Goal: Communication & Community: Ask a question

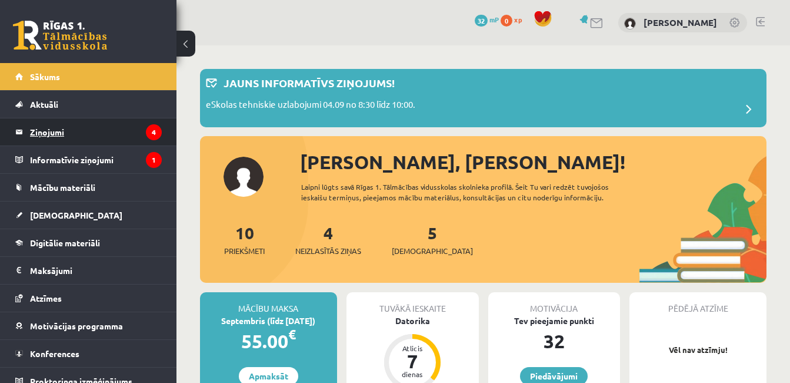
click at [35, 131] on legend "Ziņojumi 4" at bounding box center [96, 131] width 132 height 27
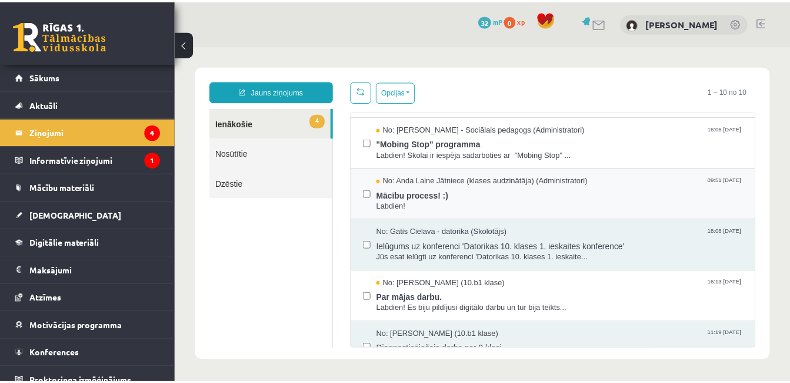
scroll to position [59, 0]
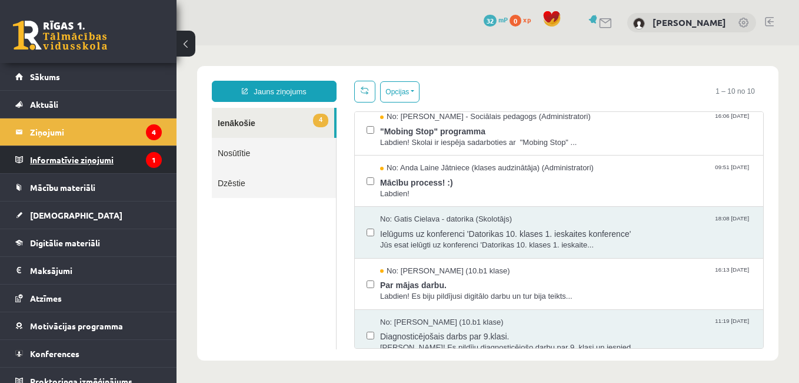
click at [51, 164] on legend "Informatīvie ziņojumi 1" at bounding box center [96, 159] width 132 height 27
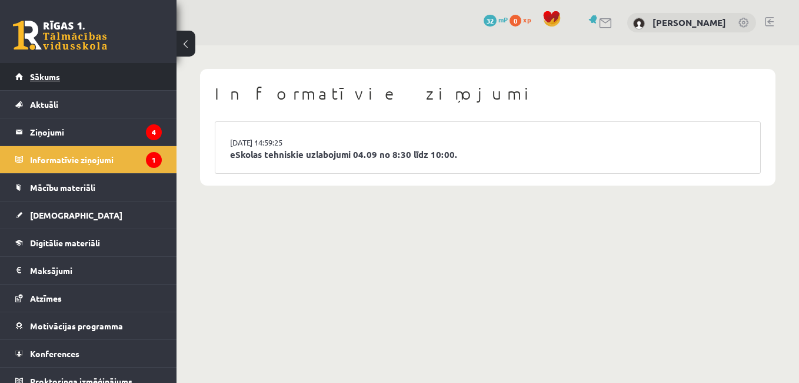
click at [44, 75] on span "Sākums" at bounding box center [45, 76] width 30 height 11
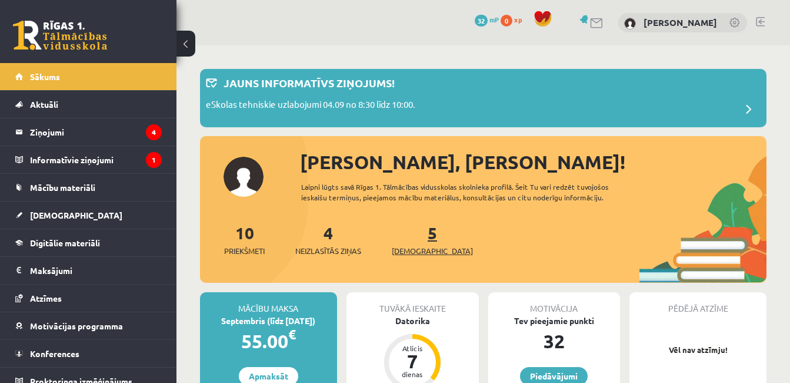
click at [408, 237] on link "5 Ieskaites" at bounding box center [432, 239] width 81 height 35
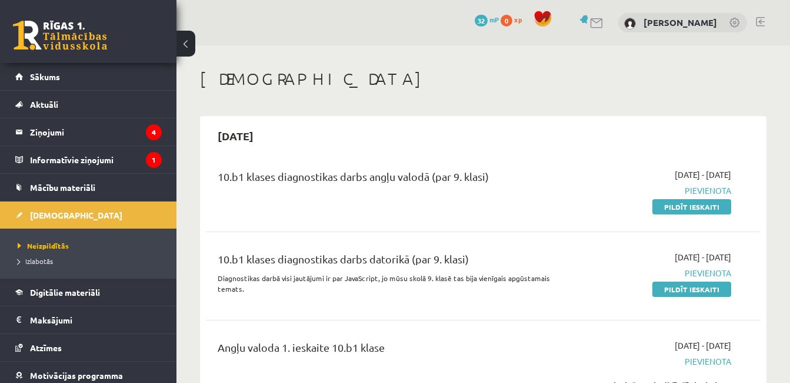
drag, startPoint x: 683, startPoint y: 208, endPoint x: 445, endPoint y: 52, distance: 284.0
click at [683, 208] on link "Pildīt ieskaiti" at bounding box center [692, 206] width 79 height 15
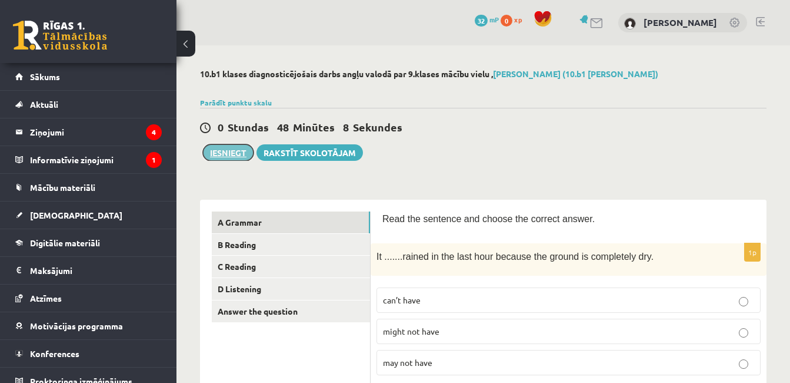
click at [220, 154] on button "Iesniegt" at bounding box center [228, 152] width 51 height 16
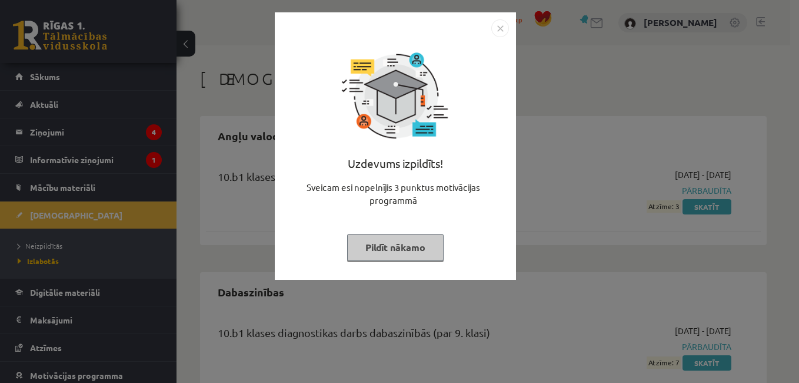
click at [503, 29] on img "Close" at bounding box center [500, 28] width 18 height 18
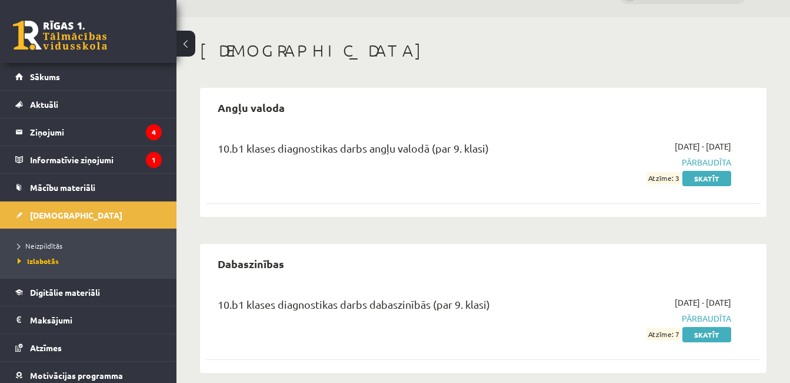
scroll to position [42, 0]
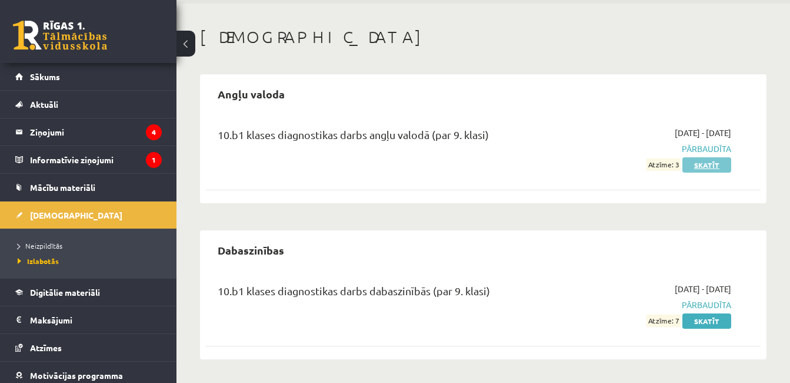
click at [697, 168] on link "Skatīt" at bounding box center [707, 164] width 49 height 15
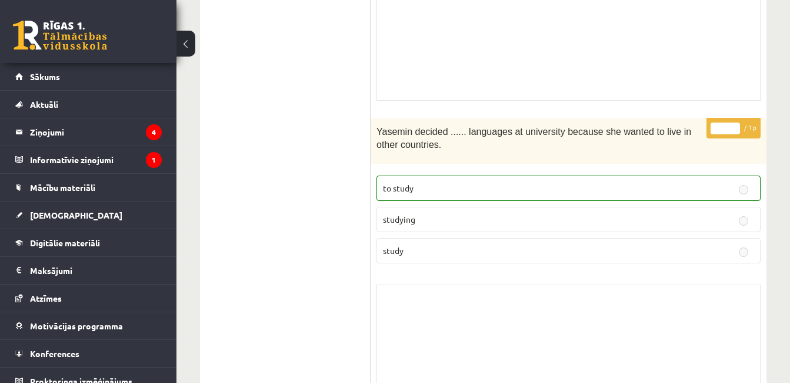
scroll to position [5632, 0]
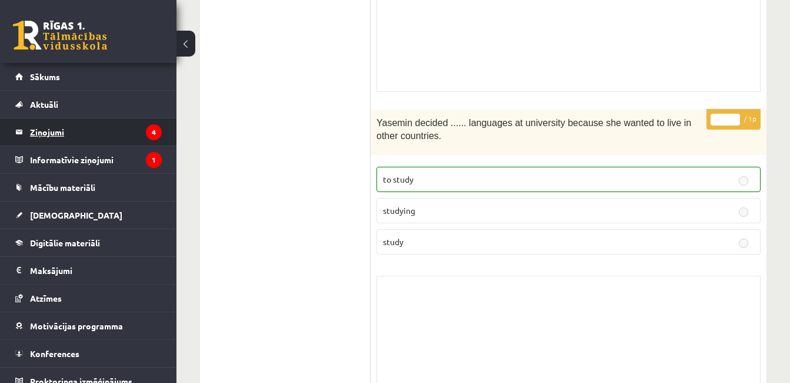
click at [44, 133] on legend "Ziņojumi 4" at bounding box center [96, 131] width 132 height 27
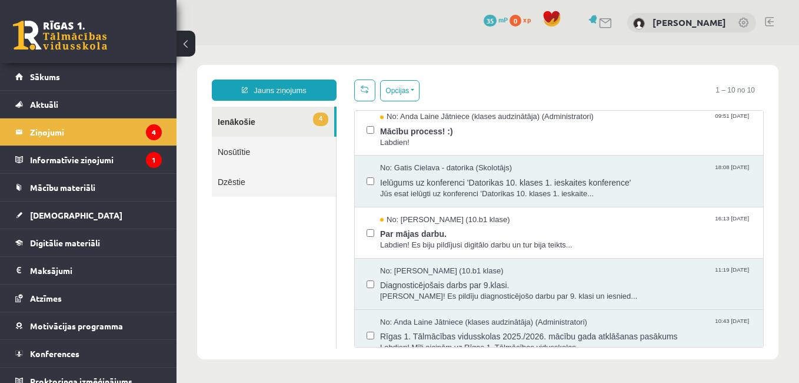
scroll to position [118, 0]
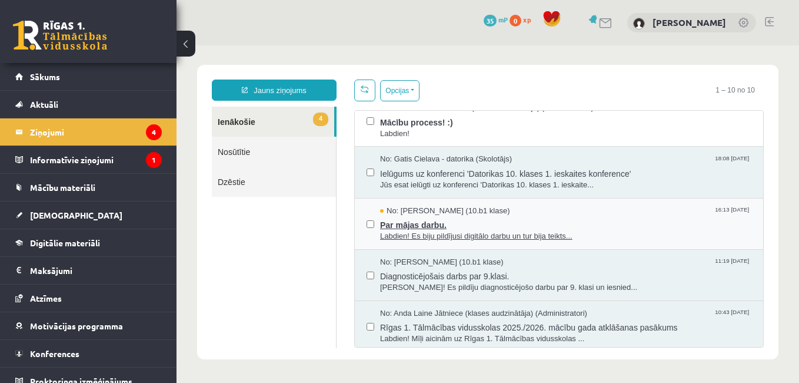
click at [474, 234] on span "Labdien! Es biju pildījusi digitālo darbu un tur bija teikts..." at bounding box center [565, 236] width 371 height 11
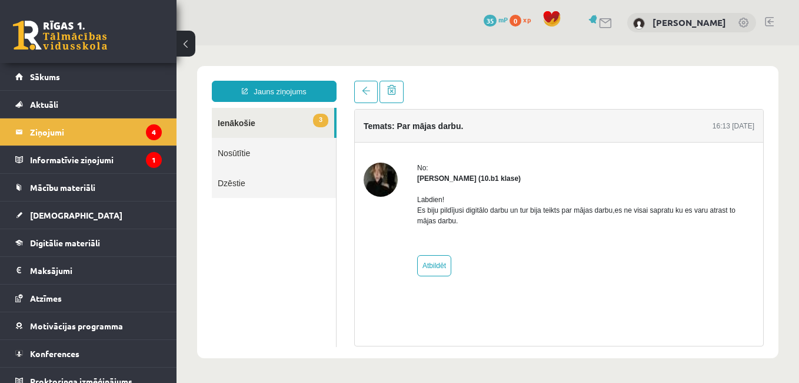
scroll to position [0, 0]
click at [82, 155] on legend "Informatīvie ziņojumi 1" at bounding box center [96, 159] width 132 height 27
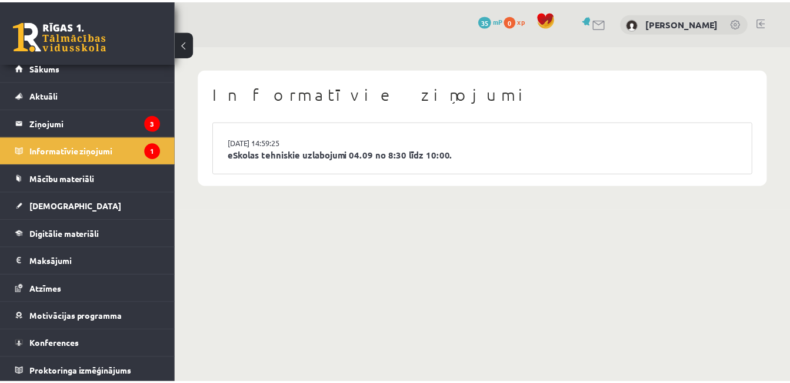
scroll to position [12, 0]
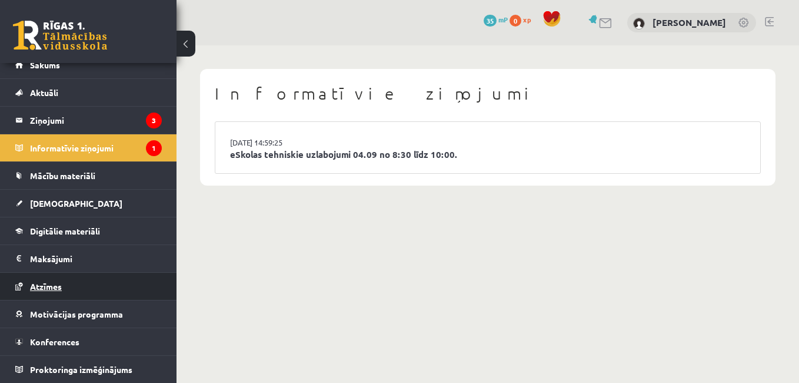
click at [65, 292] on link "Atzīmes" at bounding box center [88, 285] width 147 height 27
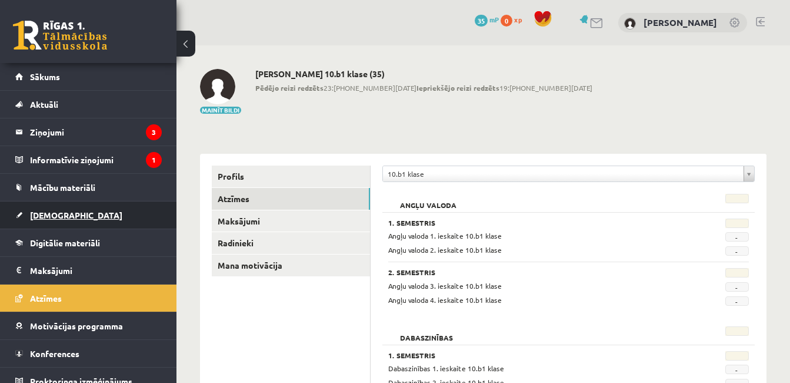
click at [52, 214] on span "[DEMOGRAPHIC_DATA]" at bounding box center [76, 214] width 92 height 11
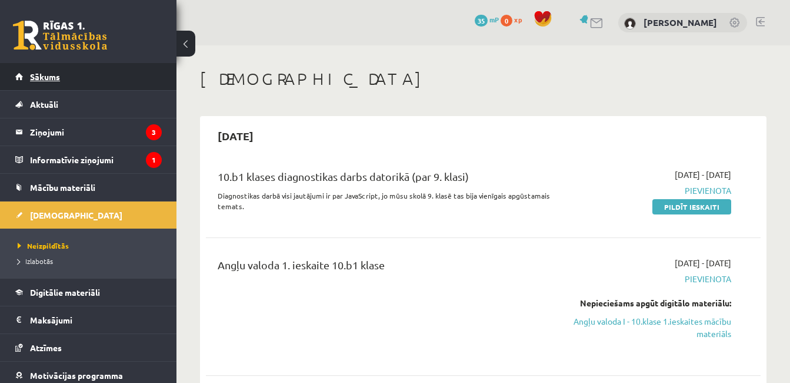
click at [39, 79] on span "Sākums" at bounding box center [45, 76] width 30 height 11
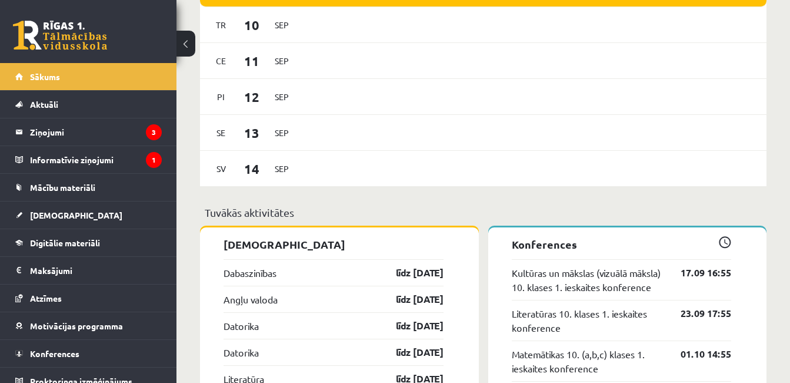
scroll to position [942, 0]
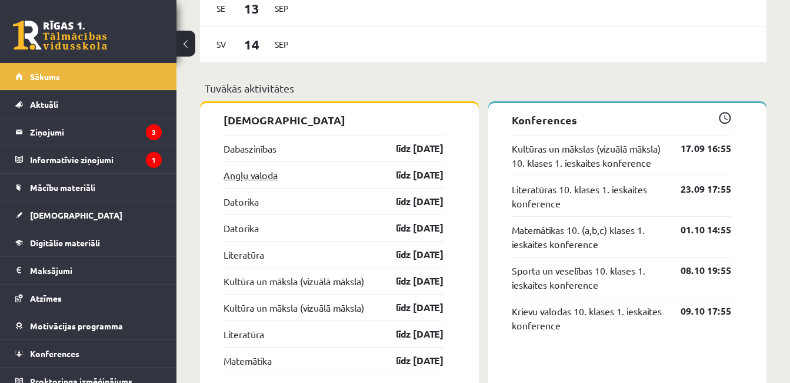
click at [245, 177] on link "Angļu valoda" at bounding box center [251, 175] width 54 height 14
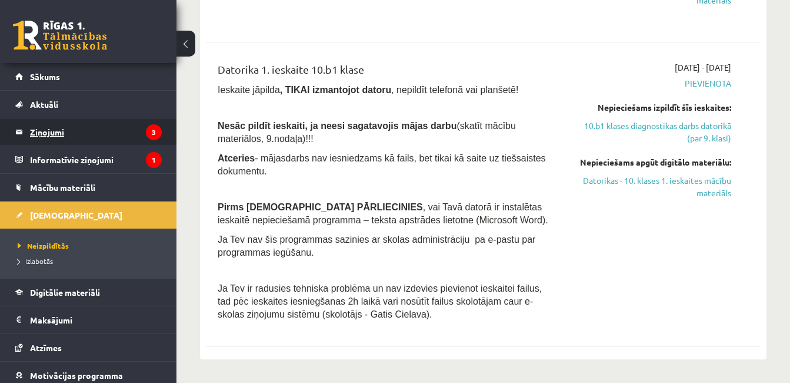
click at [41, 131] on legend "Ziņojumi 3" at bounding box center [96, 131] width 132 height 27
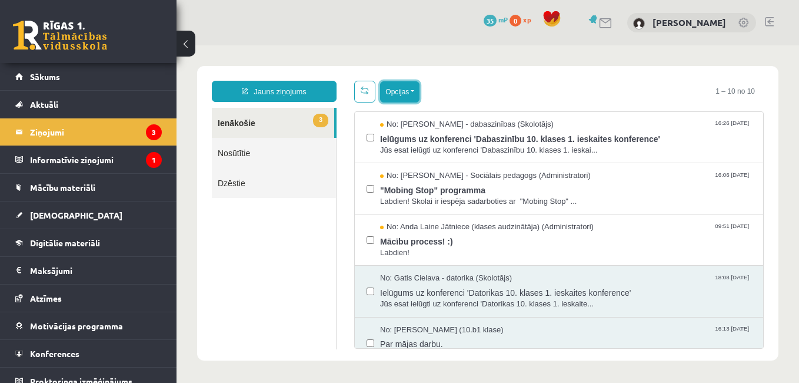
click at [414, 89] on button "Opcijas" at bounding box center [399, 91] width 39 height 21
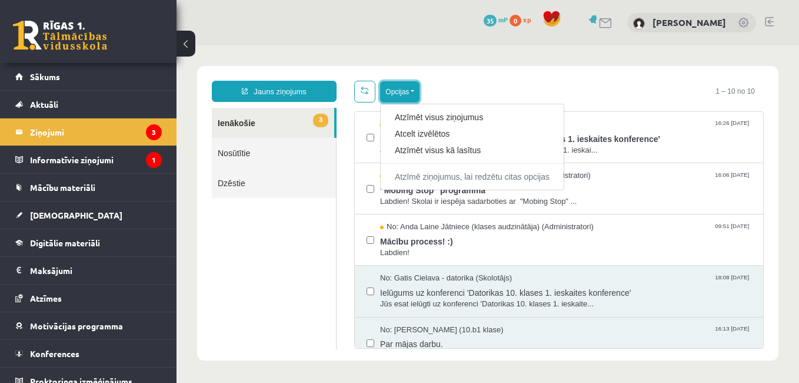
drag, startPoint x: 412, startPoint y: 90, endPoint x: 402, endPoint y: 94, distance: 10.8
click at [411, 89] on button "Opcijas" at bounding box center [399, 91] width 39 height 21
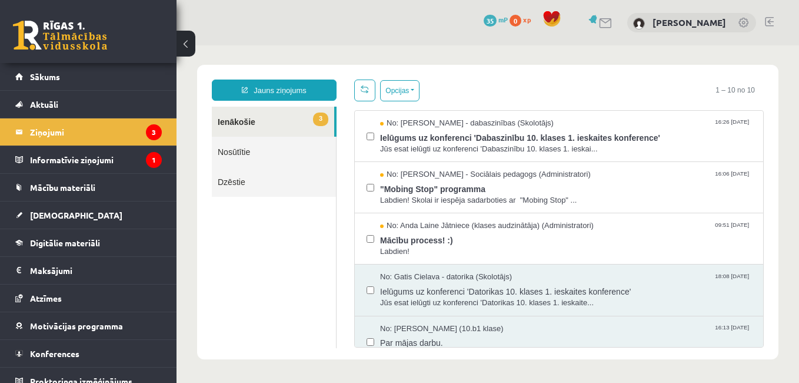
click at [190, 41] on button at bounding box center [186, 44] width 19 height 26
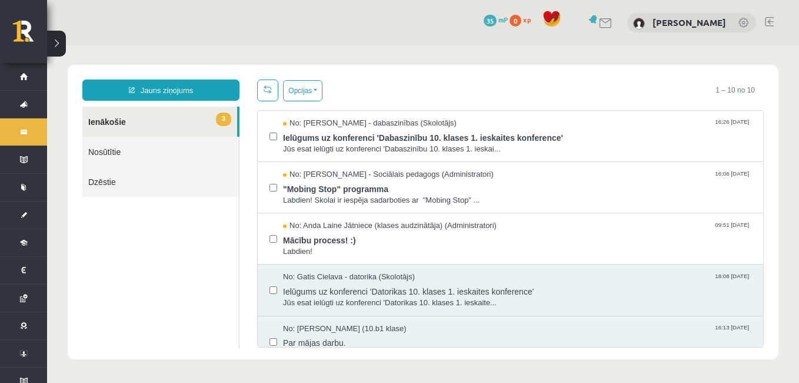
click at [58, 45] on button at bounding box center [56, 44] width 19 height 26
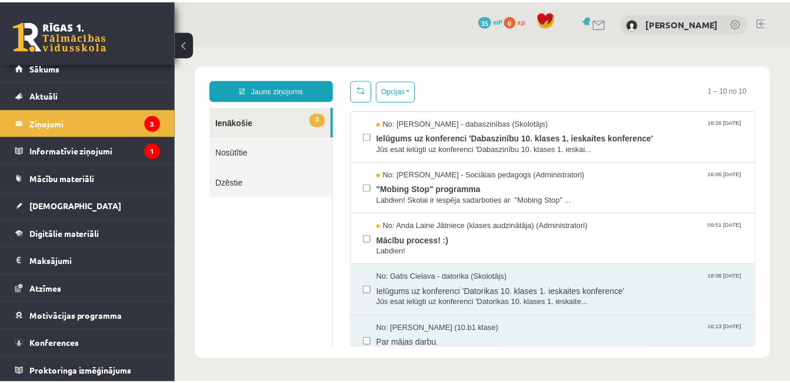
scroll to position [12, 0]
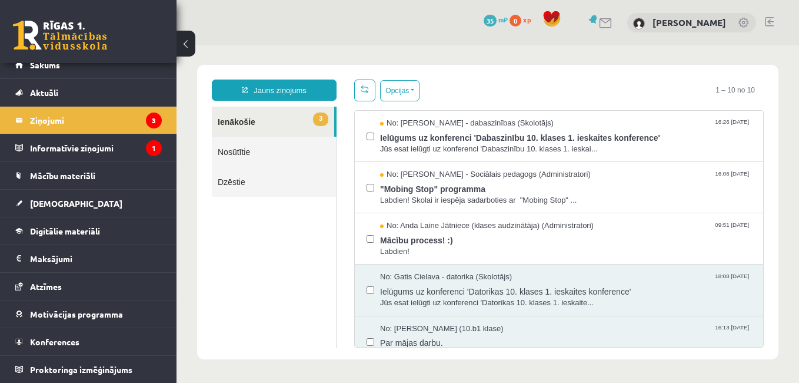
drag, startPoint x: 174, startPoint y: 246, endPoint x: 2, endPoint y: 237, distance: 172.1
click at [41, 288] on span "Atzīmes" at bounding box center [46, 286] width 32 height 11
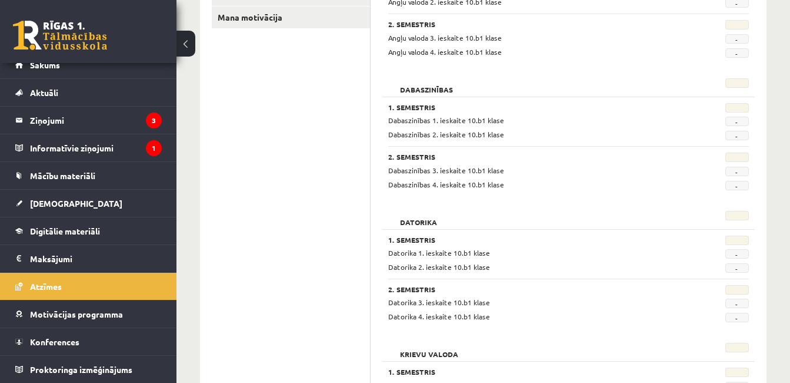
scroll to position [59, 0]
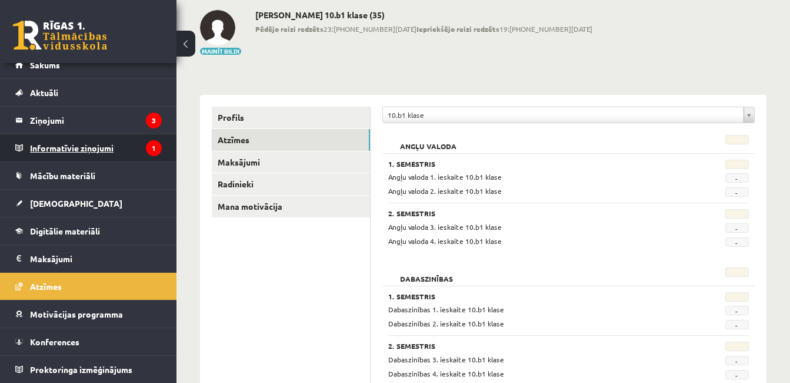
click at [57, 148] on legend "Informatīvie ziņojumi 1" at bounding box center [96, 147] width 132 height 27
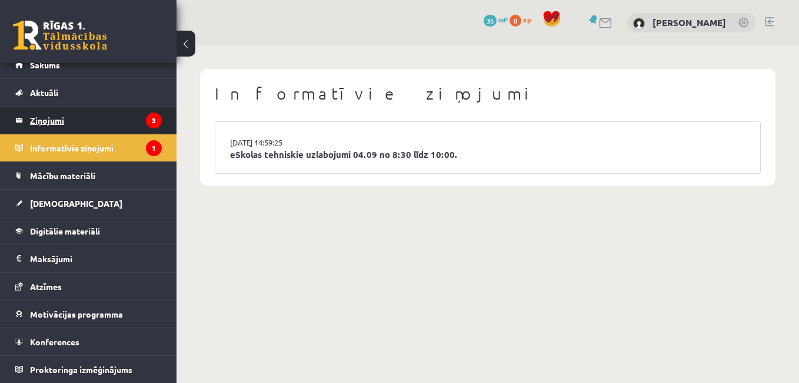
click at [59, 122] on legend "Ziņojumi 3" at bounding box center [96, 120] width 132 height 27
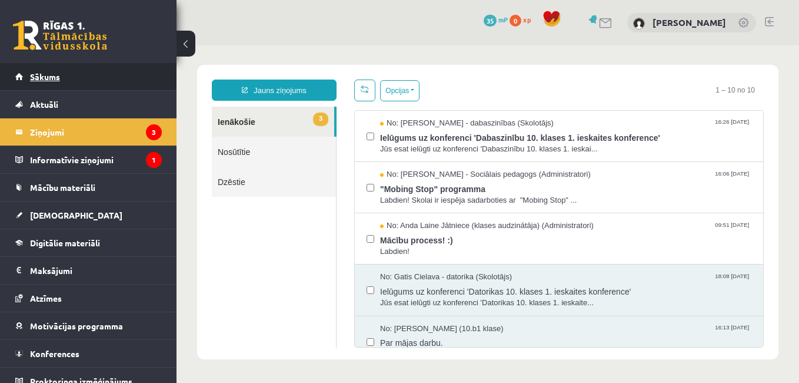
click at [34, 75] on span "Sākums" at bounding box center [45, 76] width 30 height 11
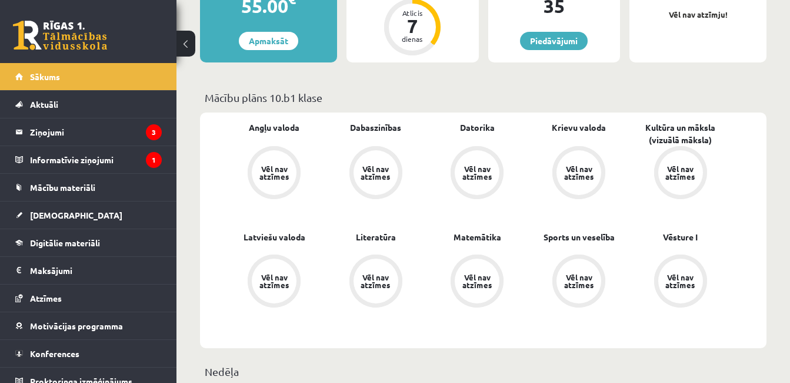
scroll to position [412, 0]
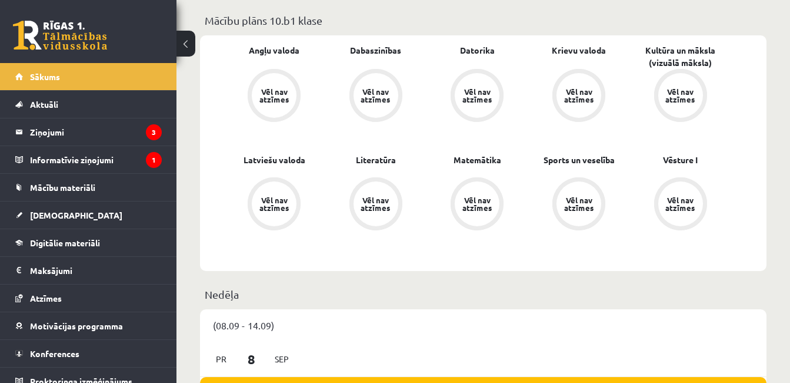
click at [277, 96] on div "Vēl nav atzīmes" at bounding box center [274, 95] width 33 height 15
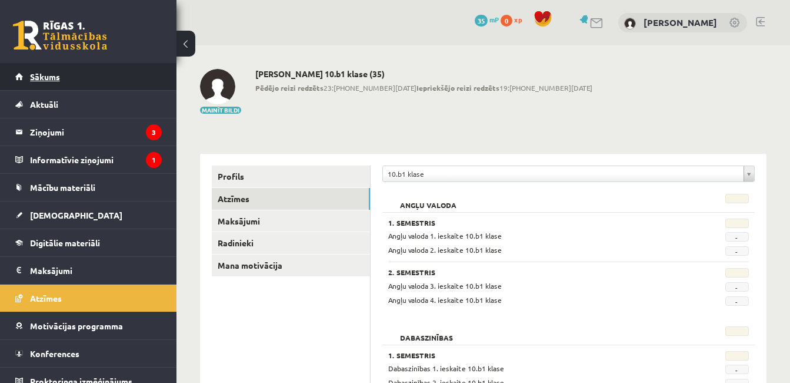
click at [38, 81] on span "Sākums" at bounding box center [45, 76] width 30 height 11
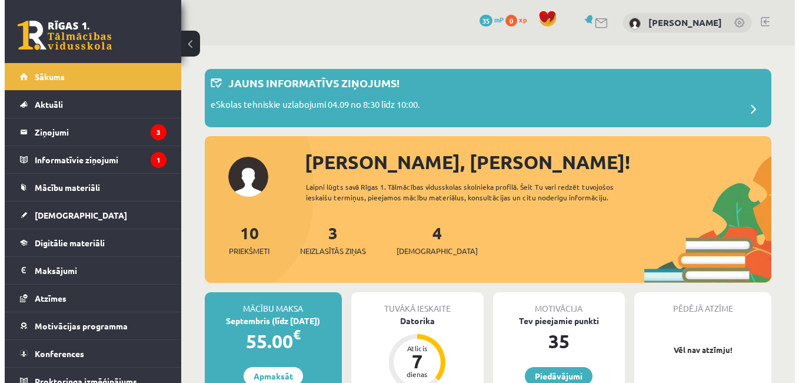
scroll to position [12, 0]
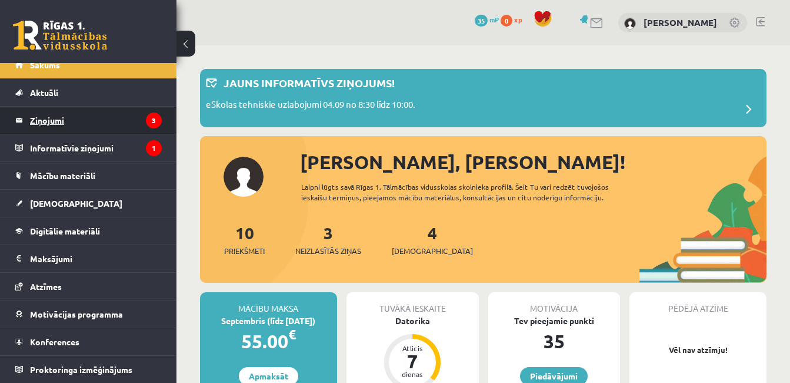
click at [46, 122] on legend "Ziņojumi 3" at bounding box center [96, 120] width 132 height 27
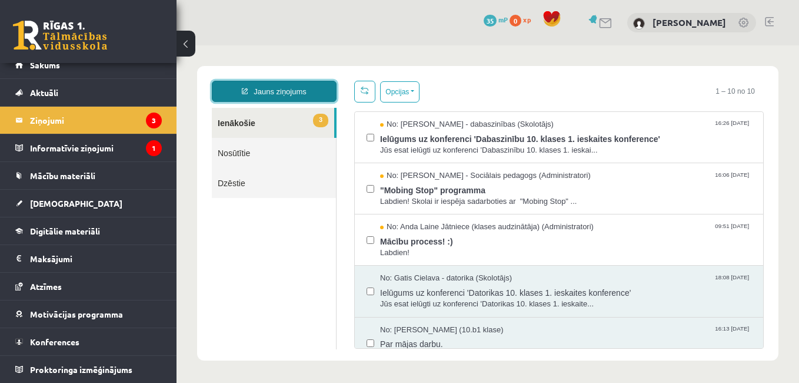
click at [278, 92] on link "Jauns ziņojums" at bounding box center [274, 91] width 125 height 21
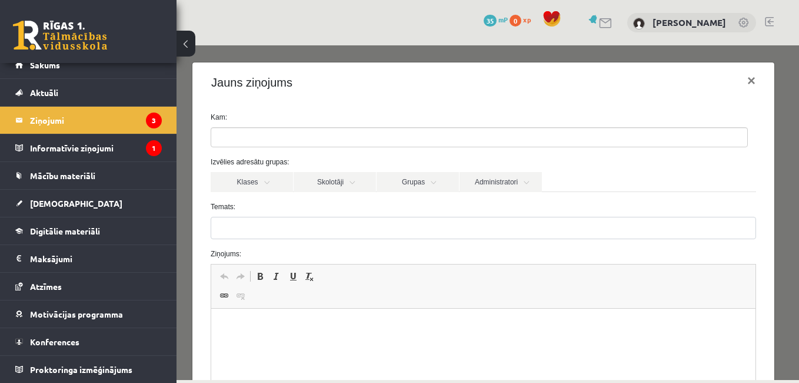
click at [628, 137] on ul at bounding box center [479, 137] width 536 height 19
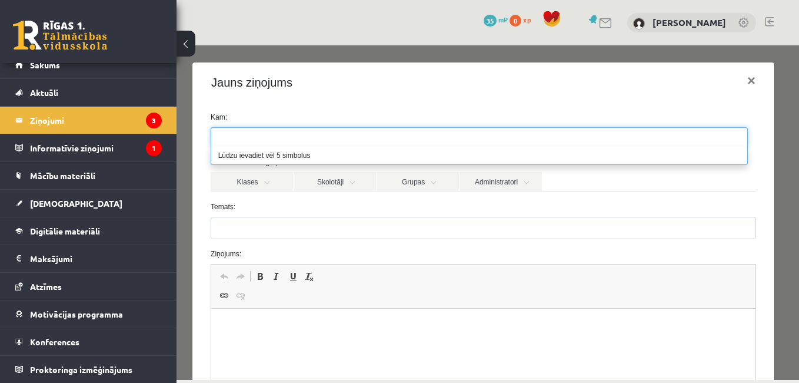
click at [620, 138] on ul at bounding box center [479, 137] width 536 height 19
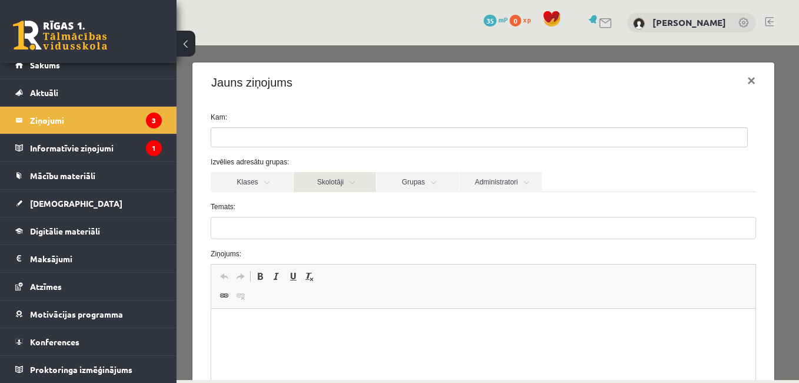
click at [349, 183] on link "Skolotāji" at bounding box center [335, 182] width 82 height 20
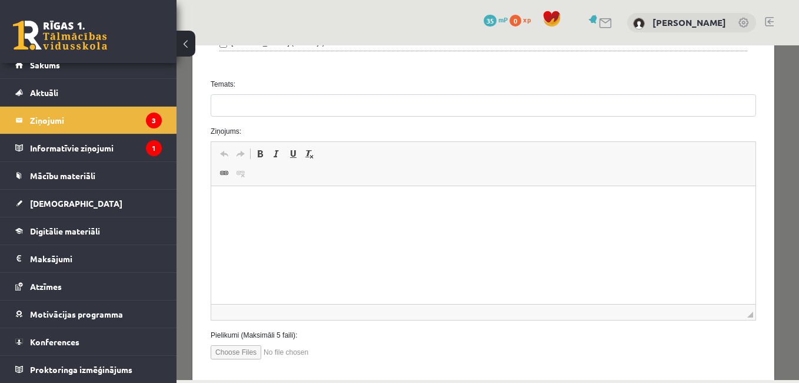
scroll to position [412, 0]
click at [271, 218] on html at bounding box center [483, 203] width 544 height 36
click at [297, 211] on html "**********" at bounding box center [483, 203] width 544 height 36
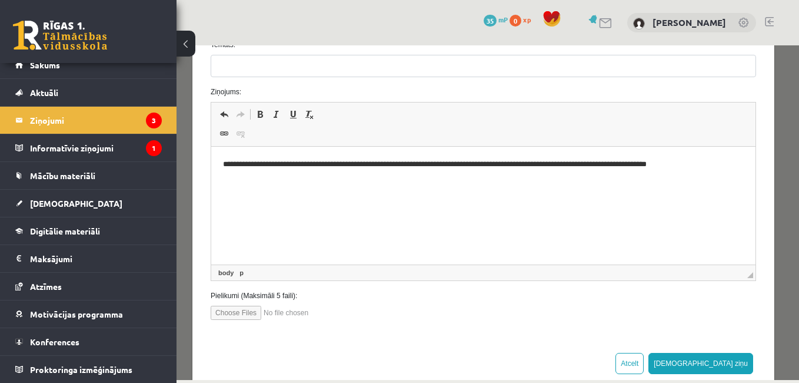
scroll to position [471, 0]
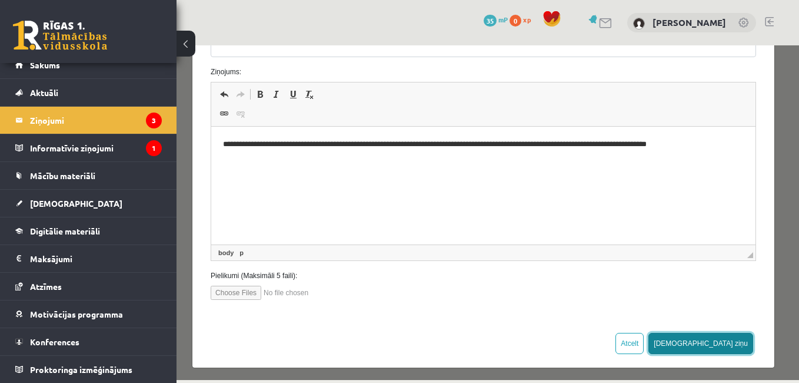
click at [719, 340] on button "[DEMOGRAPHIC_DATA] ziņu" at bounding box center [701, 342] width 105 height 21
click at [723, 341] on button "[DEMOGRAPHIC_DATA] ziņu" at bounding box center [701, 342] width 105 height 21
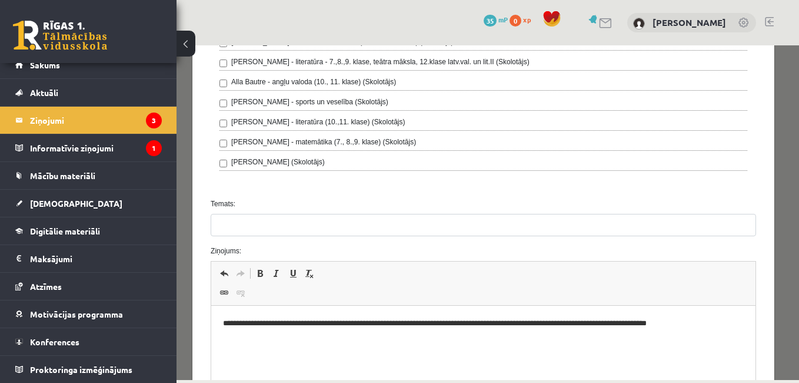
scroll to position [294, 0]
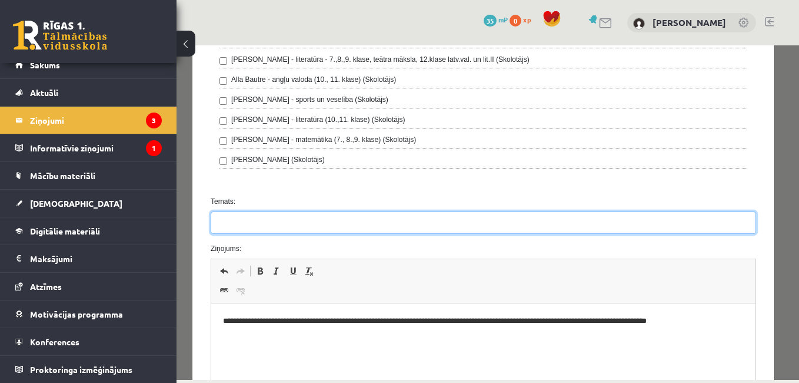
click at [274, 228] on input "Temats:" at bounding box center [484, 222] width 546 height 22
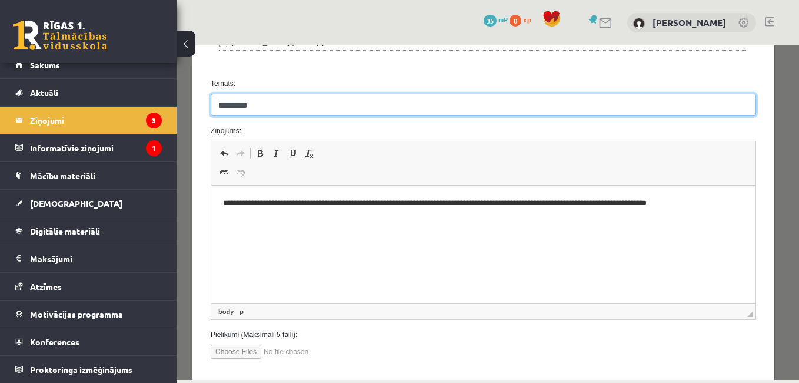
scroll to position [477, 0]
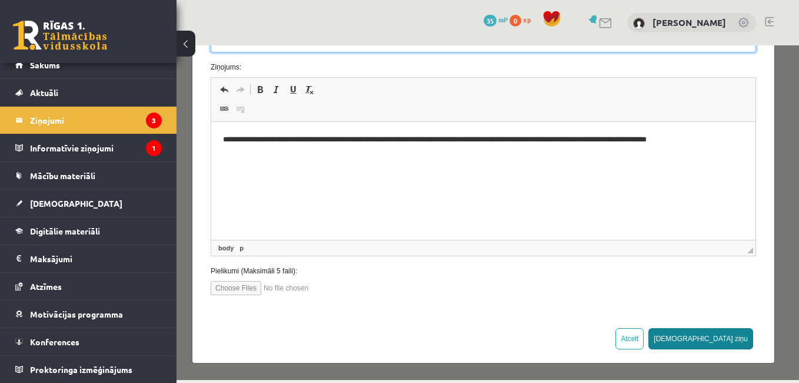
type input "********"
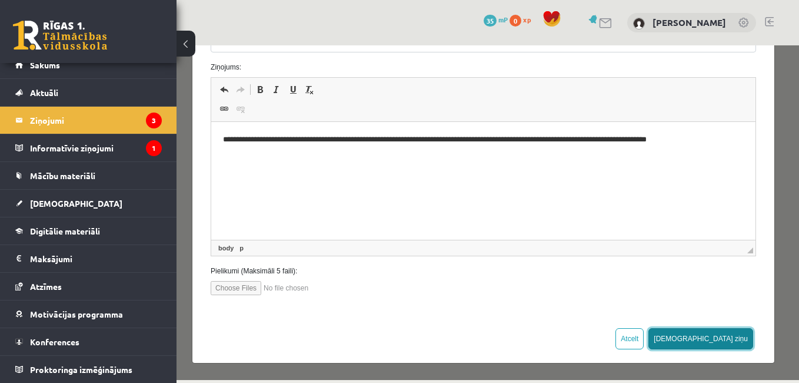
click at [724, 342] on button "[DEMOGRAPHIC_DATA] ziņu" at bounding box center [701, 338] width 105 height 21
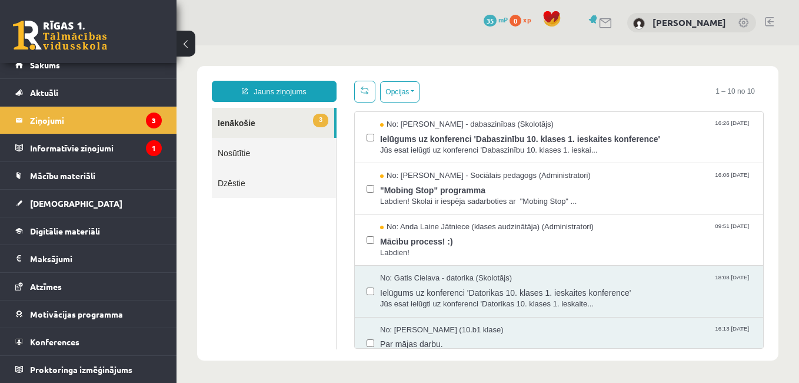
scroll to position [0, 0]
click at [227, 154] on link "Nosūtītie" at bounding box center [274, 153] width 124 height 30
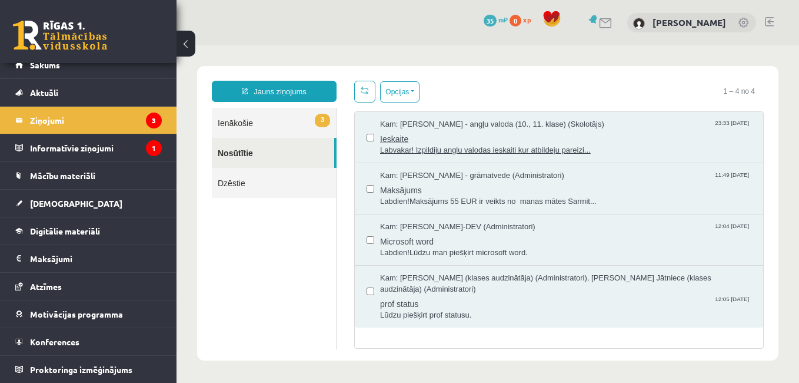
click at [444, 152] on span "Labvakar! Izpildiju anglu valodas ieskaiti kur atbildeju pareizi..." at bounding box center [565, 150] width 371 height 11
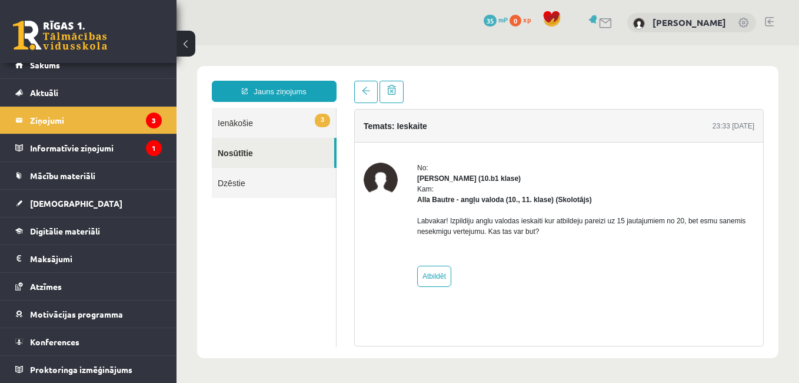
click at [769, 22] on link at bounding box center [769, 21] width 9 height 9
